Goal: Book appointment/travel/reservation

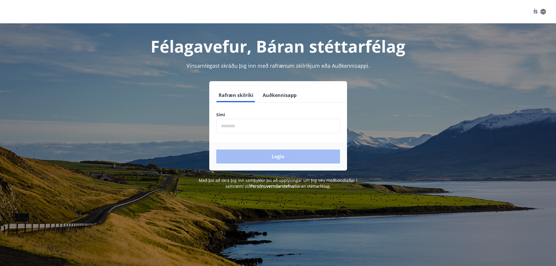
click at [249, 126] on input "phone" at bounding box center [278, 126] width 124 height 14
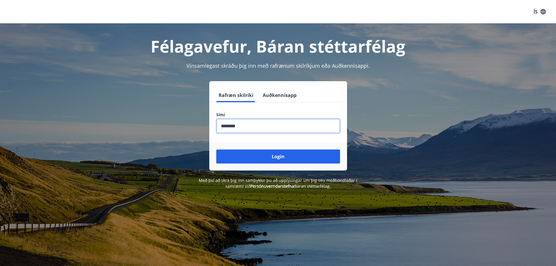
type input "********"
click at [216, 150] on button "Login" at bounding box center [278, 157] width 124 height 14
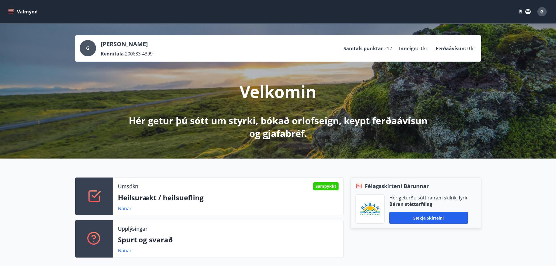
click at [31, 13] on button "Valmynd" at bounding box center [23, 11] width 33 height 11
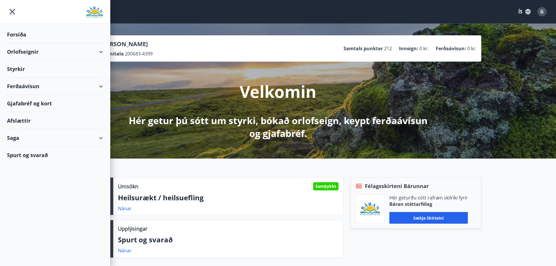
click at [30, 53] on div "Orlofseignir" at bounding box center [55, 51] width 96 height 17
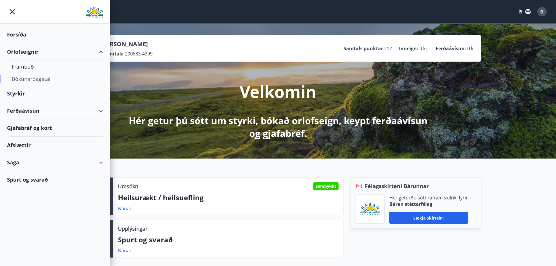
click at [29, 78] on div "Bókunardagatal" at bounding box center [55, 79] width 87 height 12
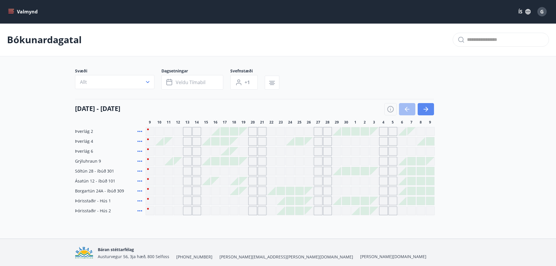
click at [428, 107] on icon "button" at bounding box center [426, 109] width 7 height 7
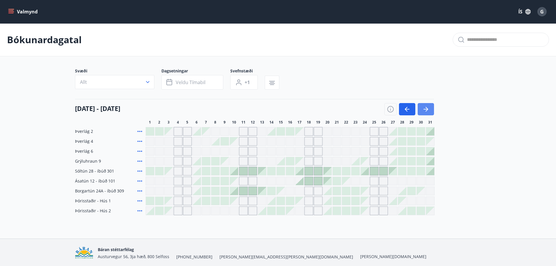
click at [428, 107] on icon "button" at bounding box center [426, 109] width 7 height 7
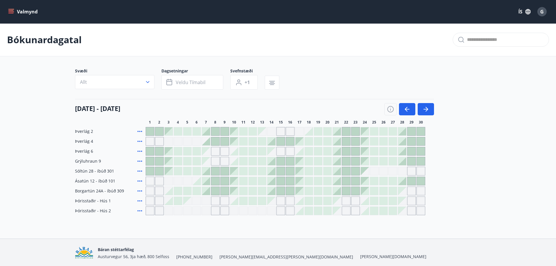
click at [439, 108] on div "[DATE] - [DATE] 1 2 3 4 5 6 7 8 9 10 11 12 13 14 15 16 17 18 19 20 21 22 23 24 …" at bounding box center [278, 112] width 406 height 26
click at [434, 108] on button "button" at bounding box center [426, 109] width 16 height 12
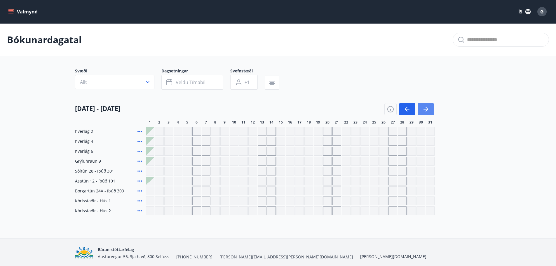
click at [431, 112] on button "button" at bounding box center [426, 109] width 16 height 12
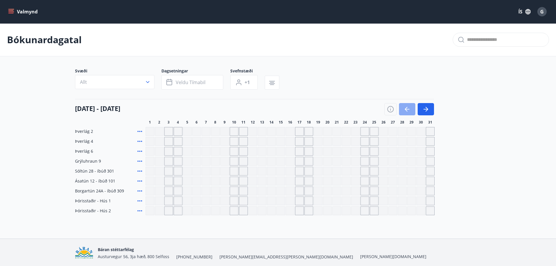
click at [406, 113] on button "button" at bounding box center [407, 109] width 16 height 12
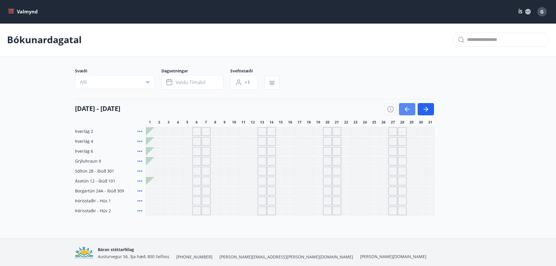
click at [406, 112] on icon "button" at bounding box center [407, 109] width 7 height 7
